Goal: Obtain resource: Download file/media

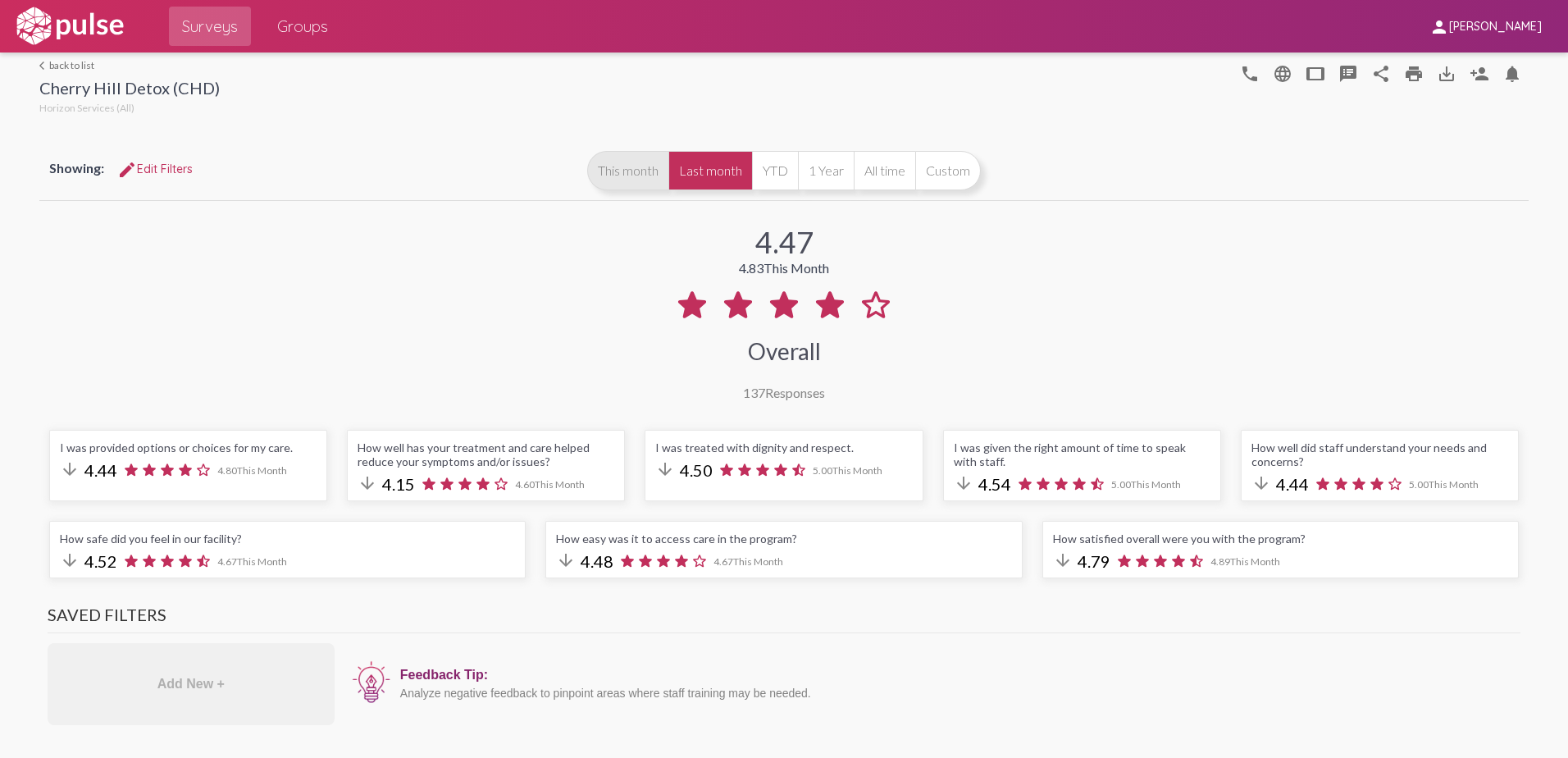
click at [630, 178] on button "This month" at bounding box center [629, 170] width 82 height 40
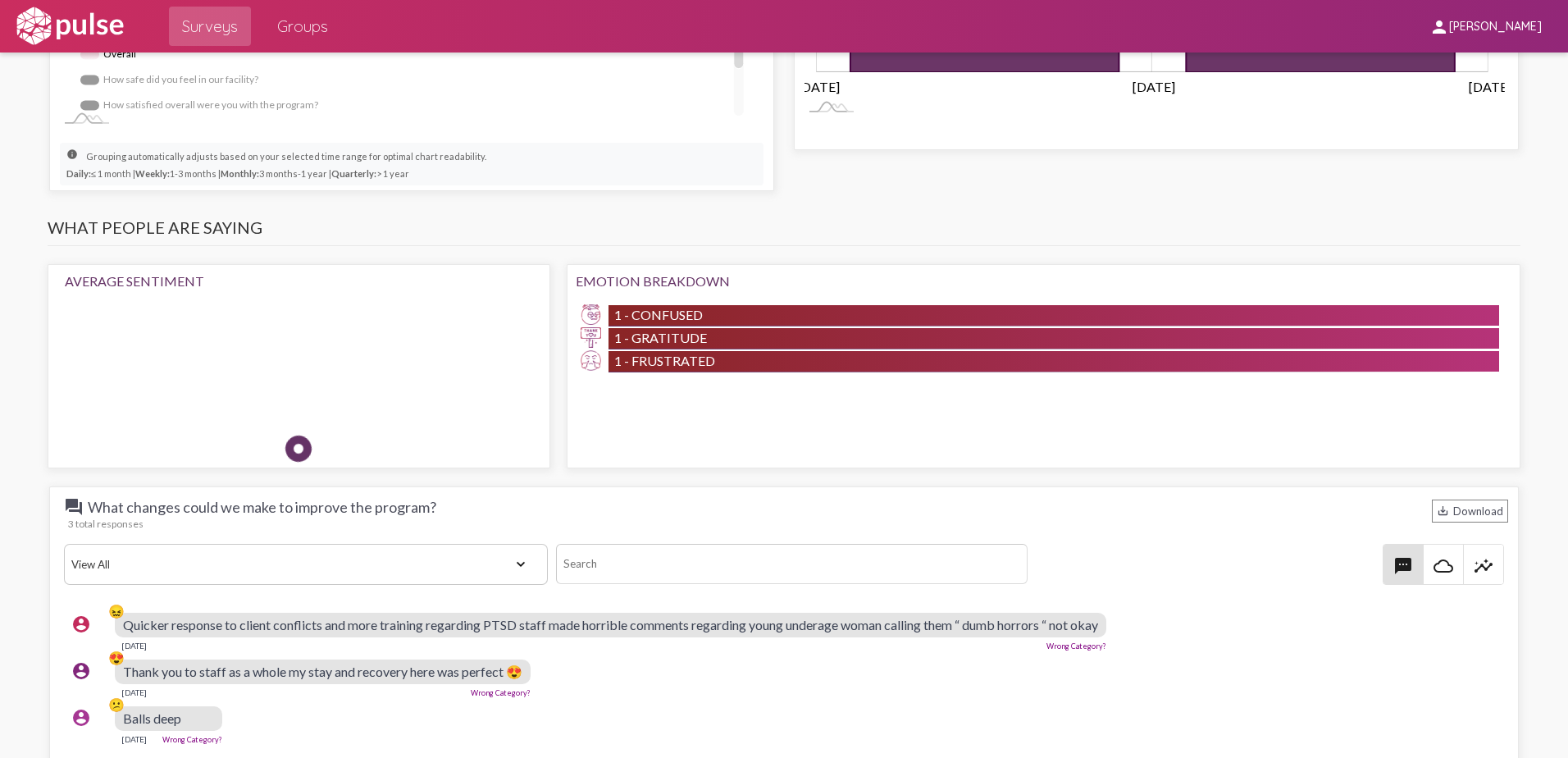
scroll to position [1559, 0]
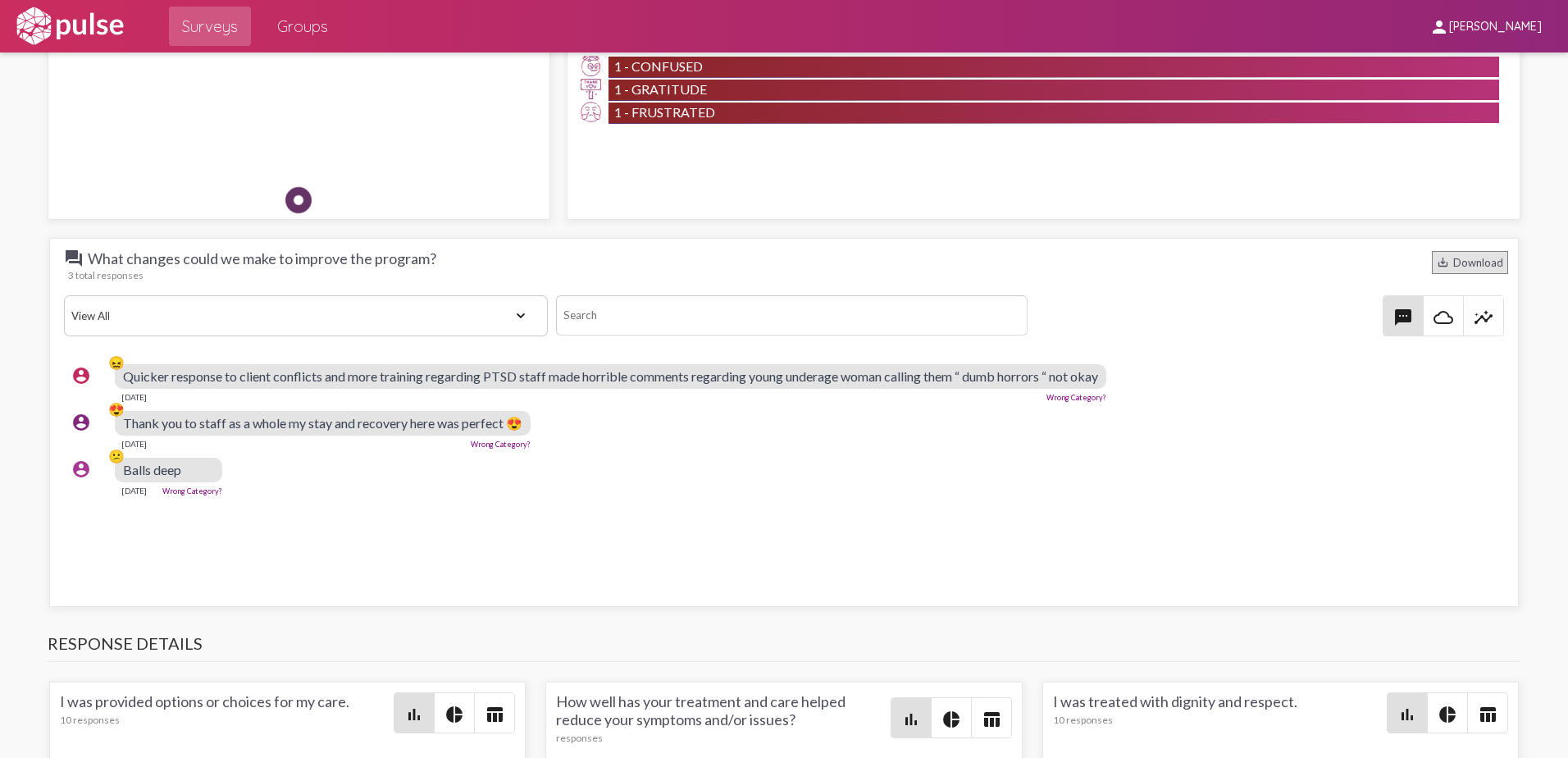
click at [1441, 256] on div "save_alt Download" at bounding box center [1470, 262] width 77 height 23
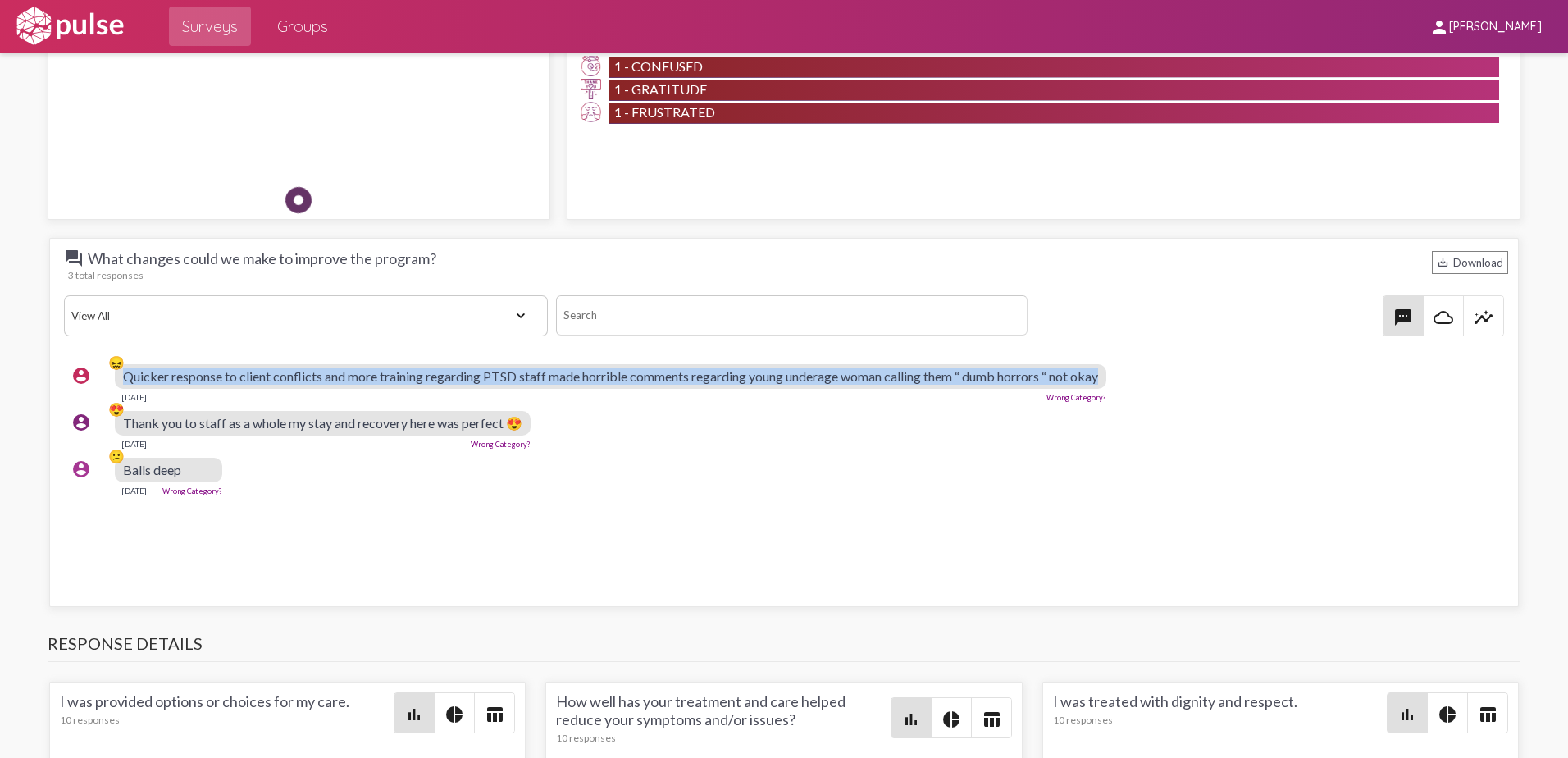
drag, startPoint x: 125, startPoint y: 375, endPoint x: 1113, endPoint y: 367, distance: 988.0
click at [1107, 367] on div "Quicker response to client conflicts and more training regarding PTSD staff mad…" at bounding box center [610, 376] width 992 height 24
copy span "Quicker response to client conflicts and more training regarding PTSD staff mad…"
